Goal: Navigation & Orientation: Go to known website

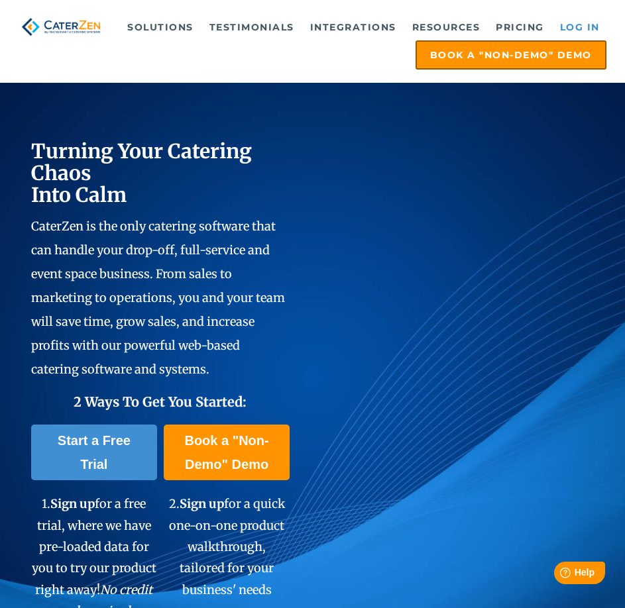
click at [582, 26] on link "Log in" at bounding box center [579, 27] width 53 height 27
click at [586, 23] on link "Log in" at bounding box center [579, 27] width 53 height 27
